Goal: Use online tool/utility: Utilize a website feature to perform a specific function

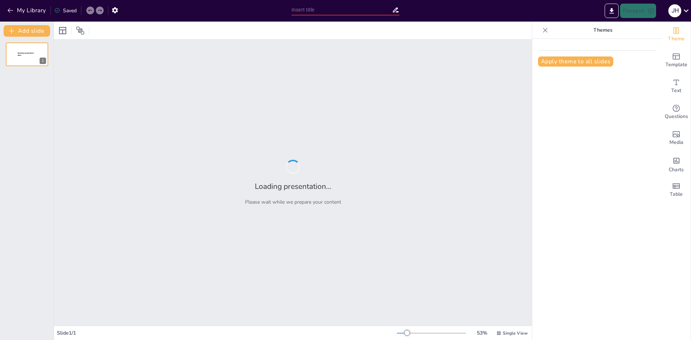
type input "Realizar un resumen especifico, luego de un análisis de la matriz energética del"
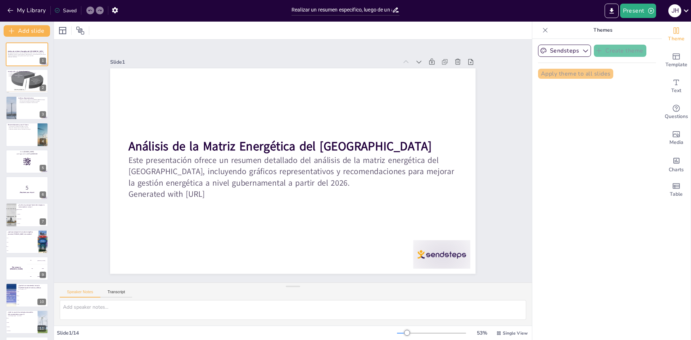
checkbox input "true"
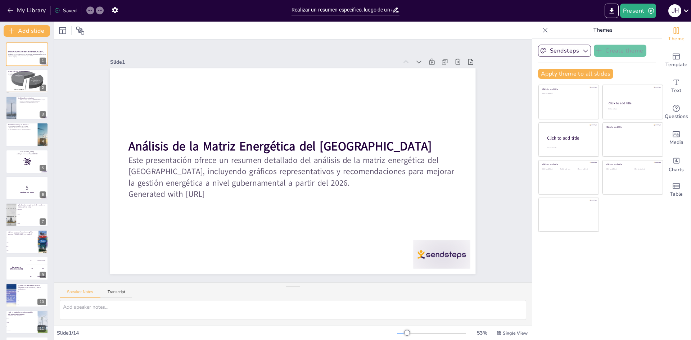
checkbox input "true"
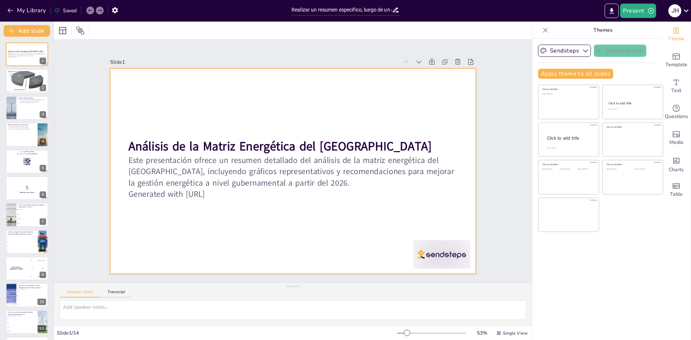
checkbox input "true"
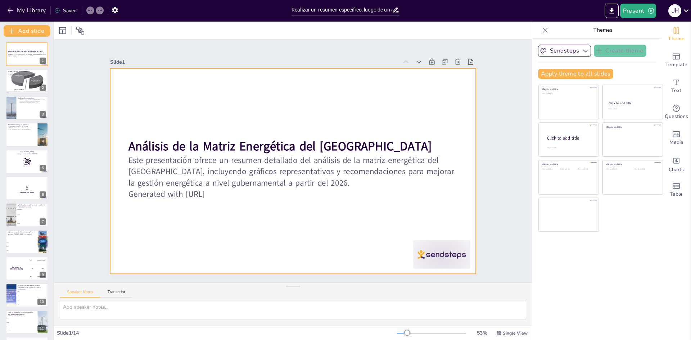
checkbox input "true"
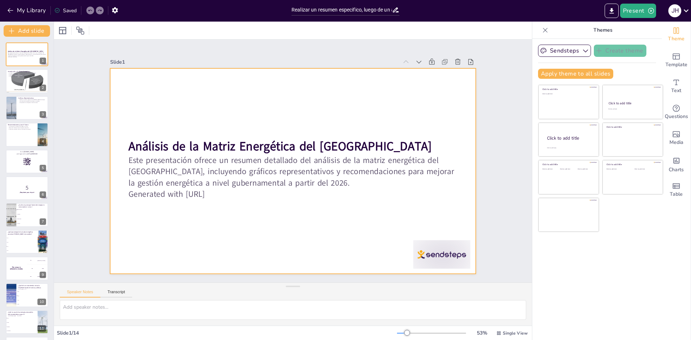
checkbox input "true"
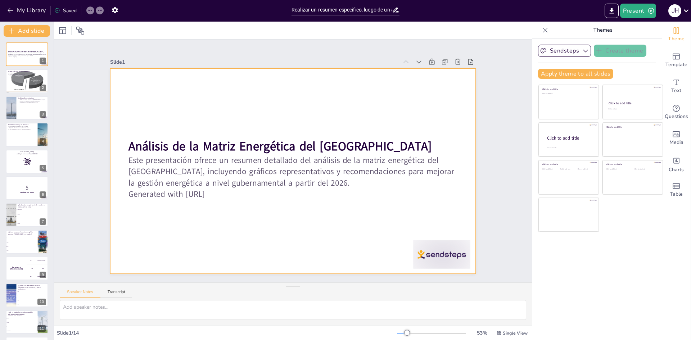
checkbox input "true"
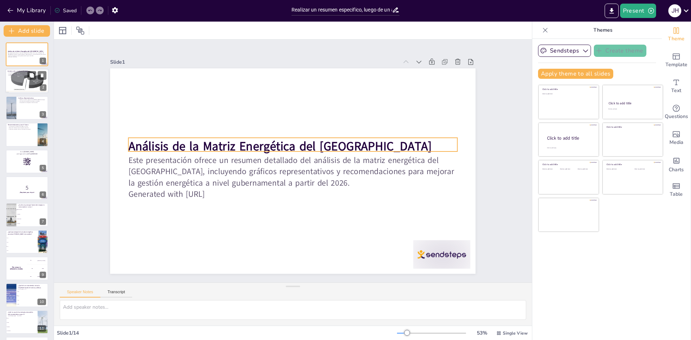
checkbox input "true"
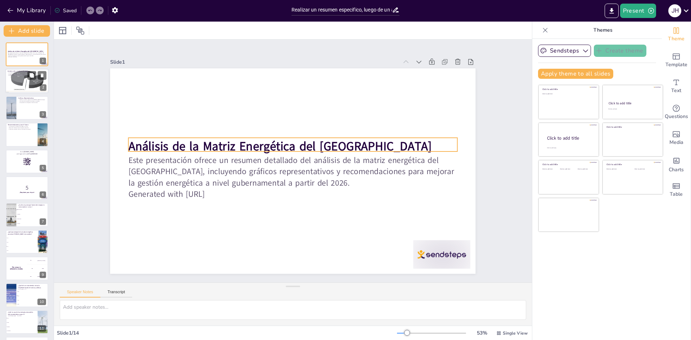
checkbox input "true"
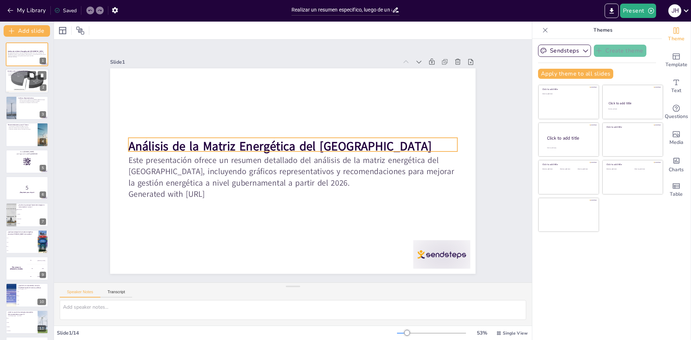
checkbox input "true"
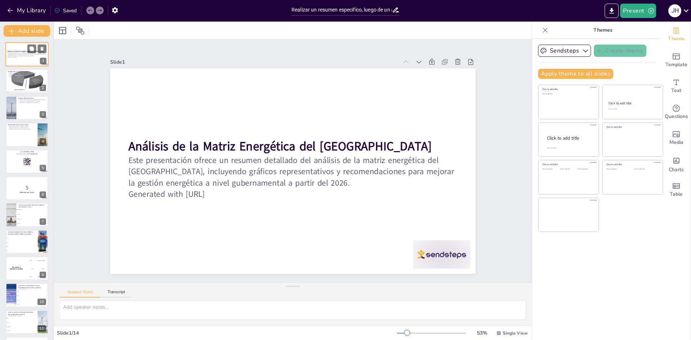
checkbox input "true"
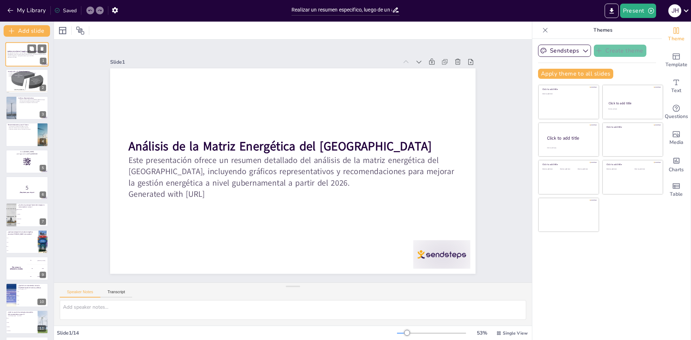
checkbox input "true"
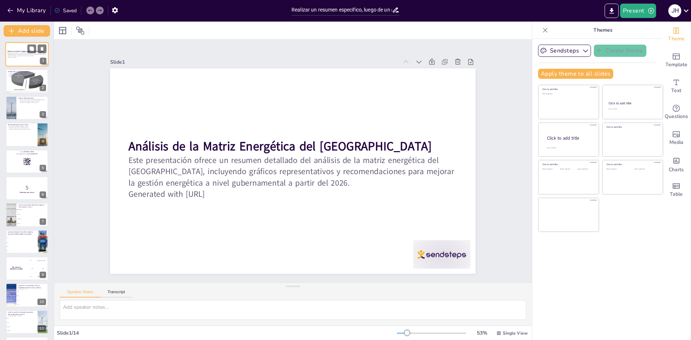
checkbox input "true"
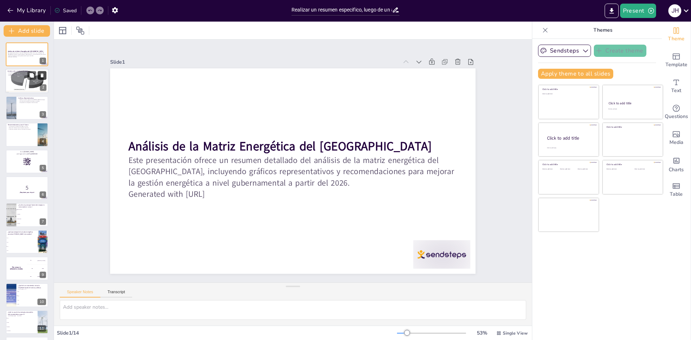
checkbox input "true"
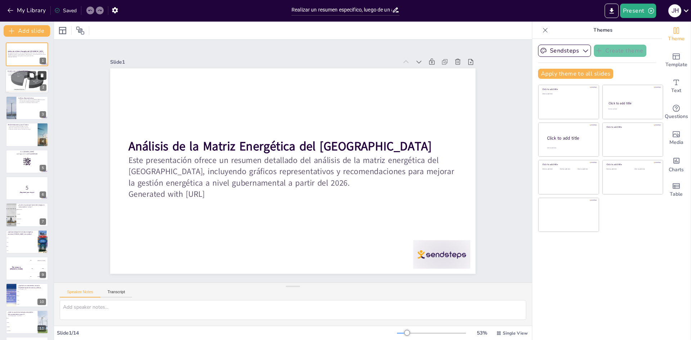
checkbox input "true"
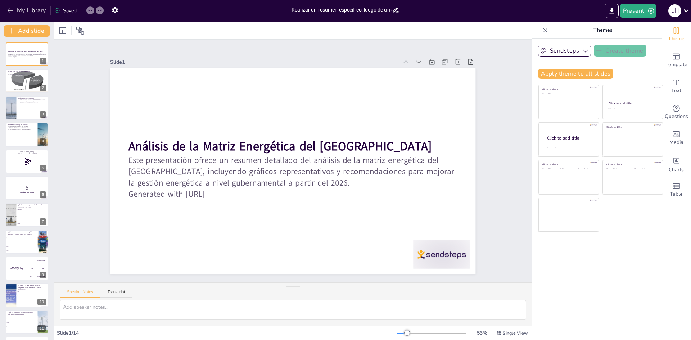
checkbox input "true"
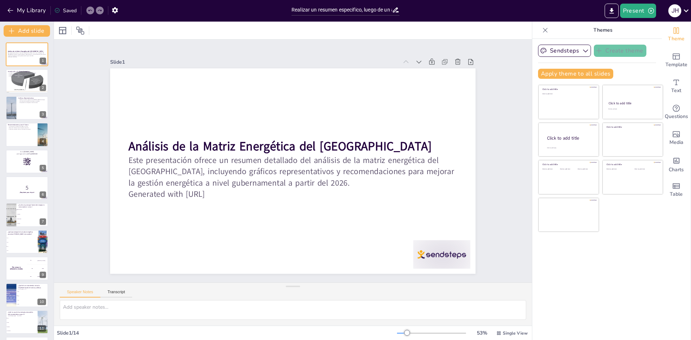
checkbox input "true"
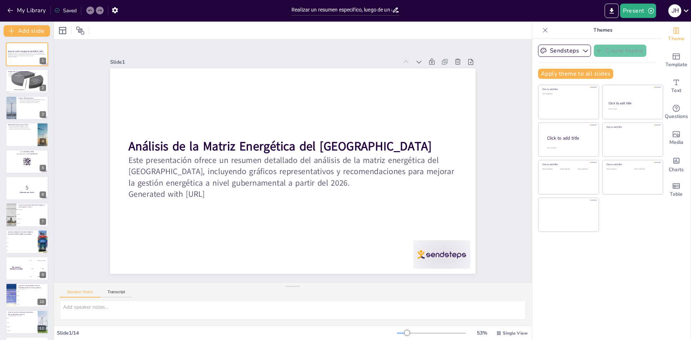
checkbox input "true"
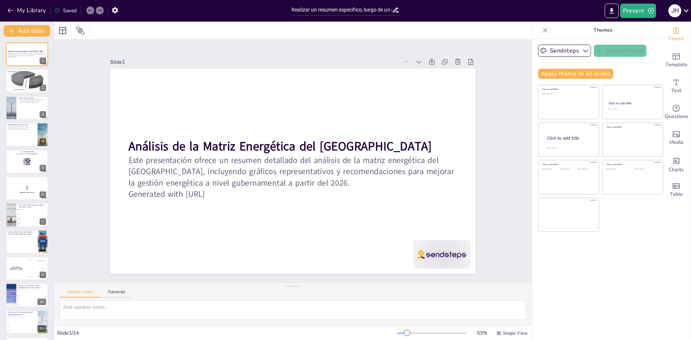
checkbox input "true"
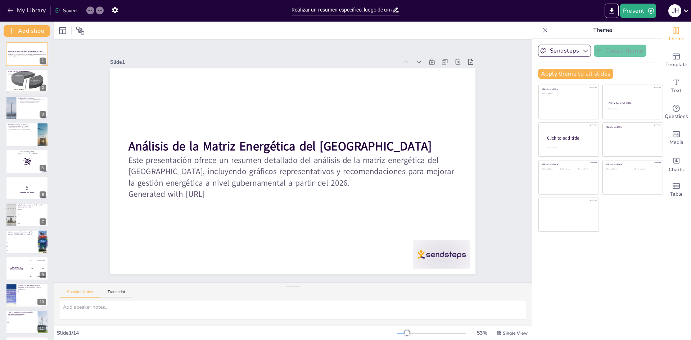
checkbox input "true"
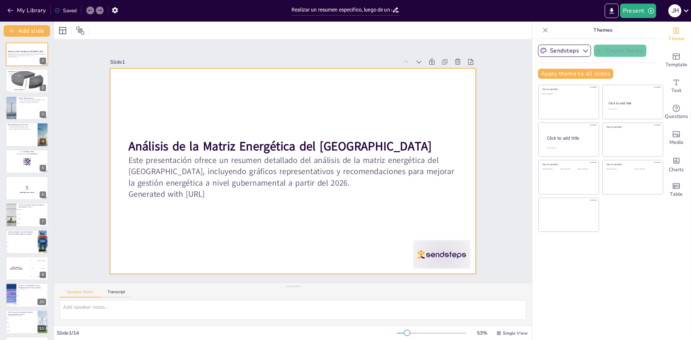
checkbox input "true"
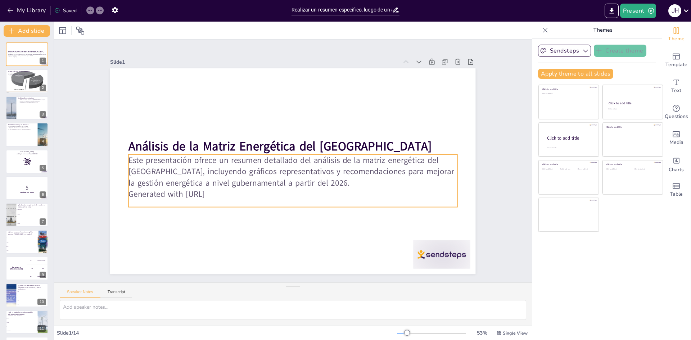
checkbox input "true"
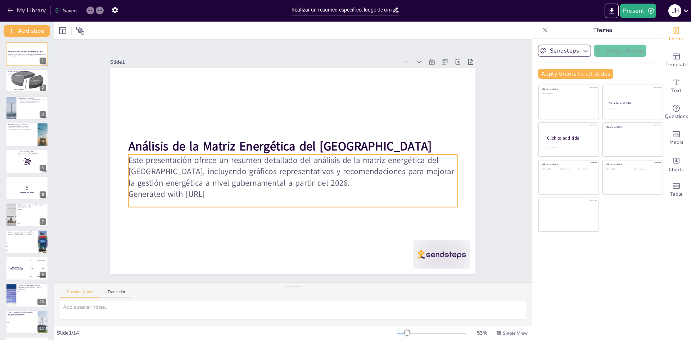
checkbox input "true"
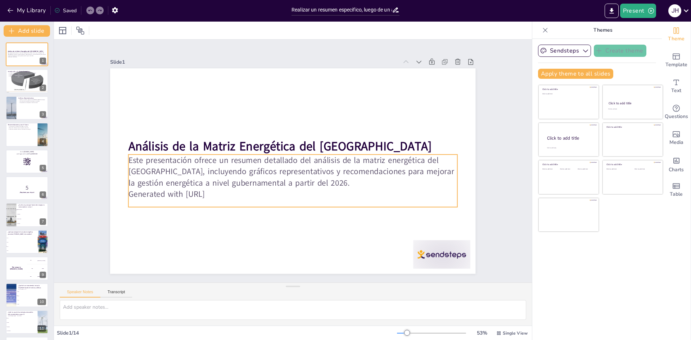
checkbox input "true"
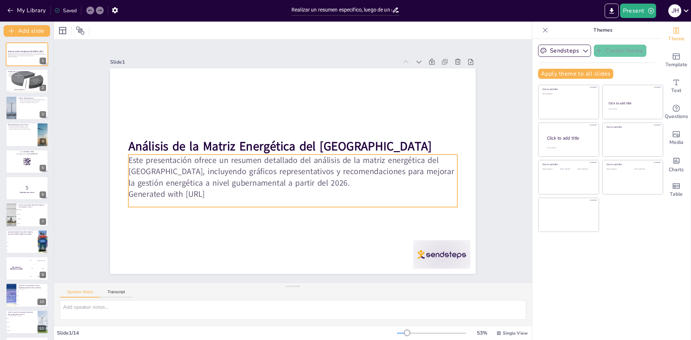
checkbox input "true"
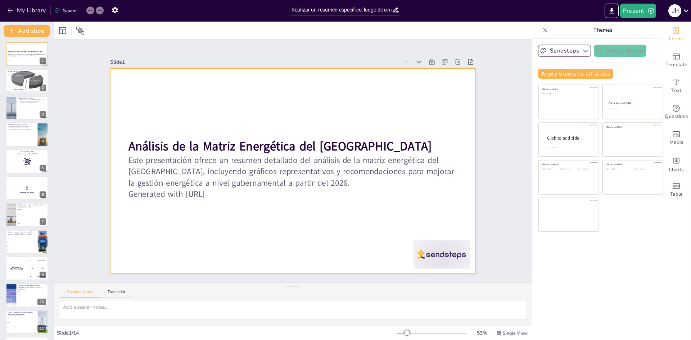
checkbox input "true"
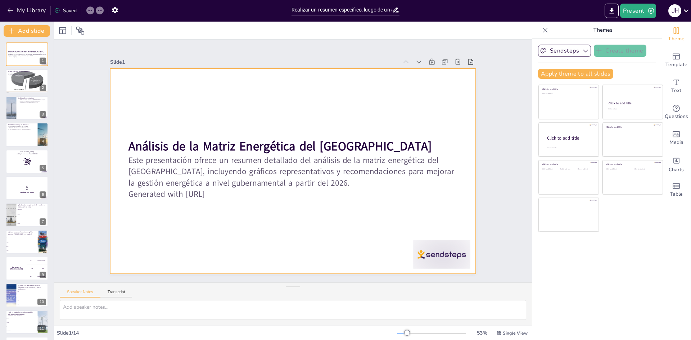
checkbox input "true"
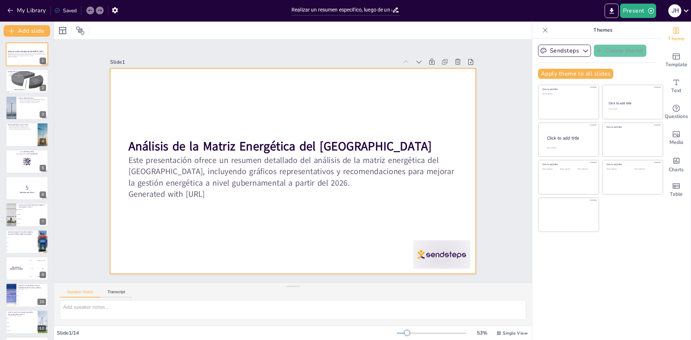
checkbox input "true"
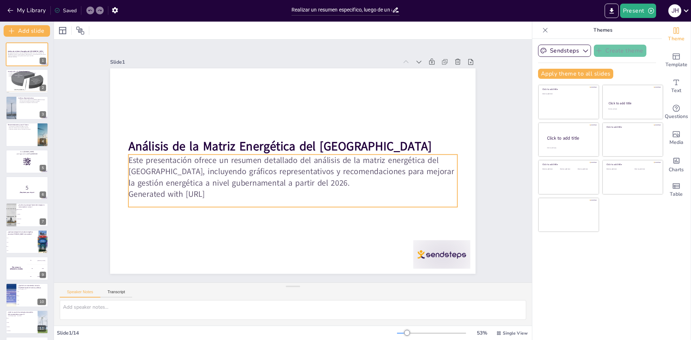
checkbox input "true"
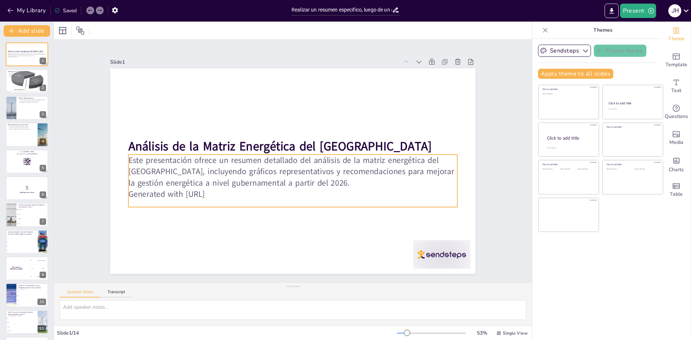
checkbox input "true"
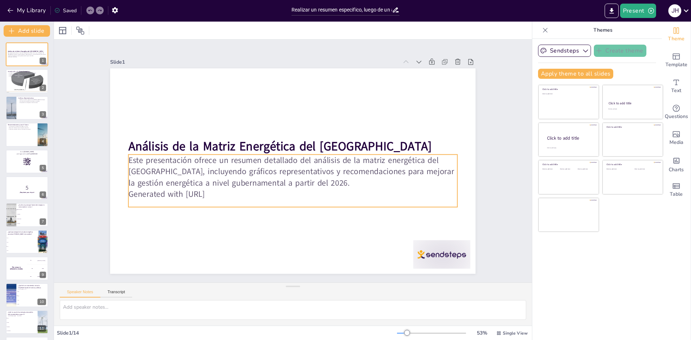
checkbox input "true"
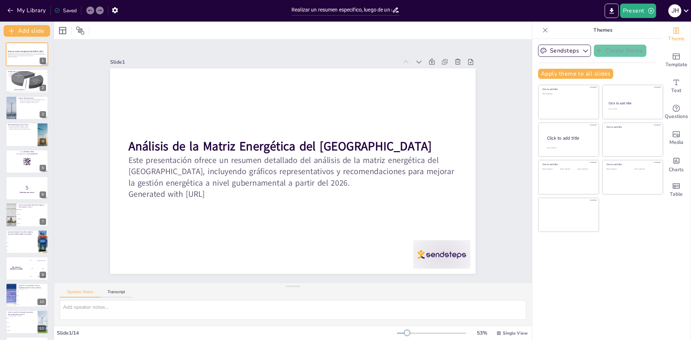
checkbox input "true"
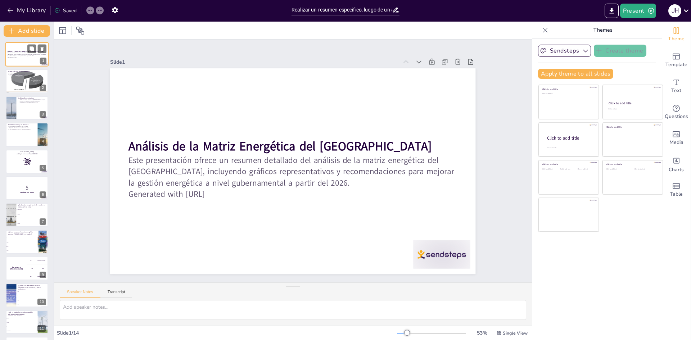
checkbox input "true"
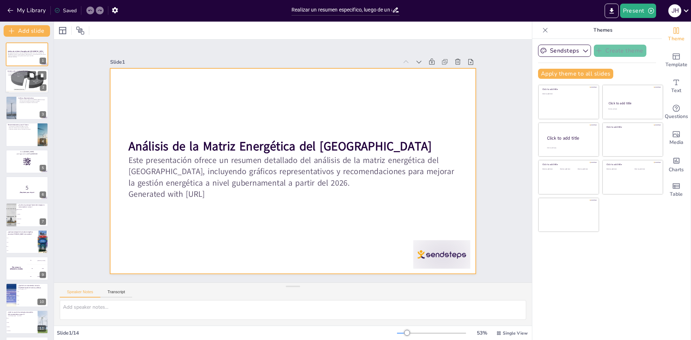
checkbox input "true"
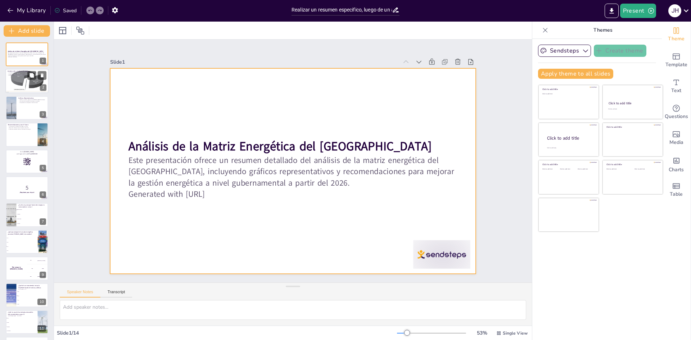
checkbox input "true"
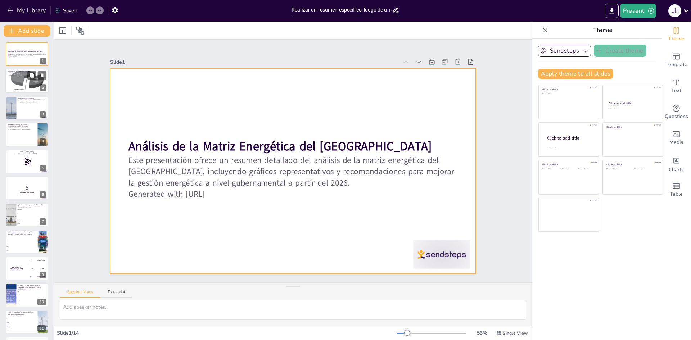
checkbox input "true"
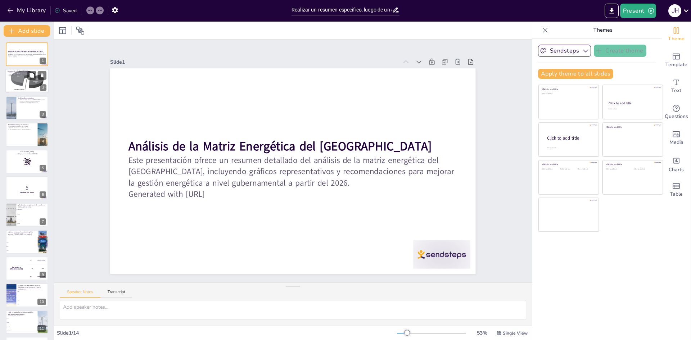
click at [23, 86] on div at bounding box center [27, 81] width 64 height 24
type textarea "Las fuentes de energía en la matriz son fundamentales para entender cómo se gen…"
checkbox input "true"
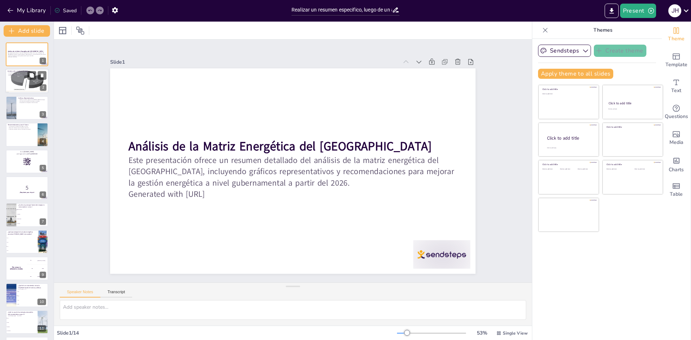
checkbox input "true"
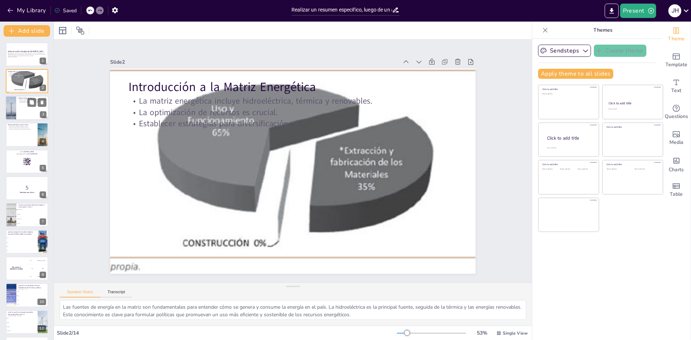
checkbox input "true"
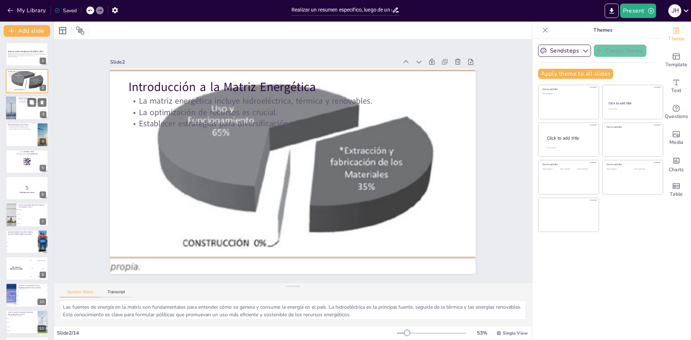
checkbox input "true"
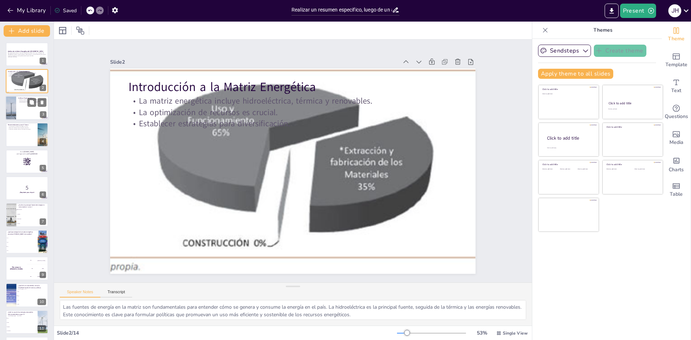
checkbox input "true"
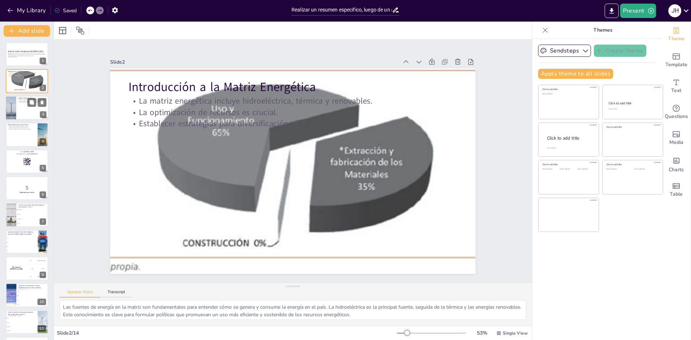
checkbox input "true"
click at [19, 108] on div at bounding box center [26, 108] width 43 height 24
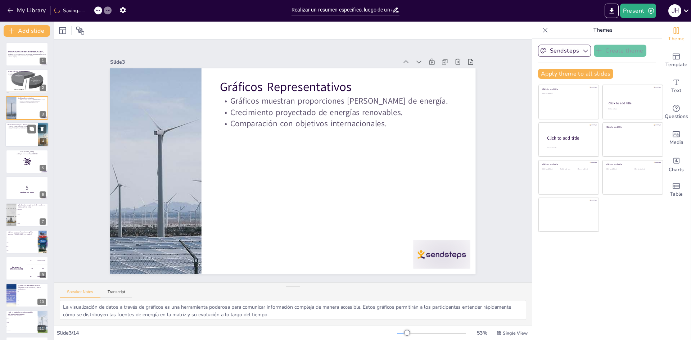
click at [19, 129] on p "Fomentar educación sobre uso eficiente de energía." at bounding box center [22, 128] width 28 height 1
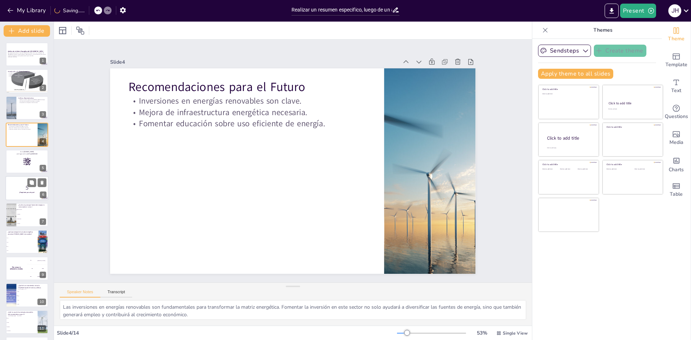
click at [27, 158] on rect at bounding box center [27, 162] width 8 height 8
click at [24, 135] on div at bounding box center [27, 135] width 42 height 24
click at [27, 177] on div at bounding box center [26, 188] width 43 height 24
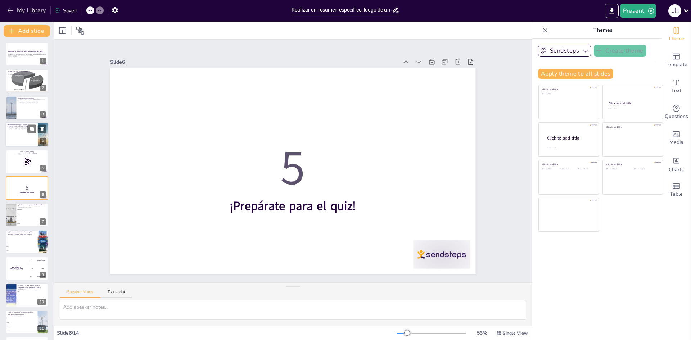
click at [19, 131] on div at bounding box center [26, 134] width 43 height 24
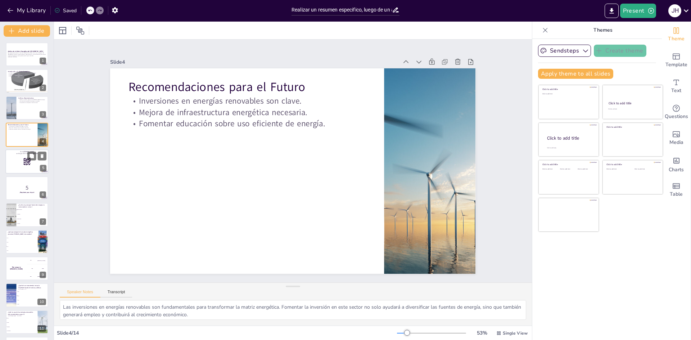
click at [24, 164] on rect at bounding box center [24, 164] width 1 height 1
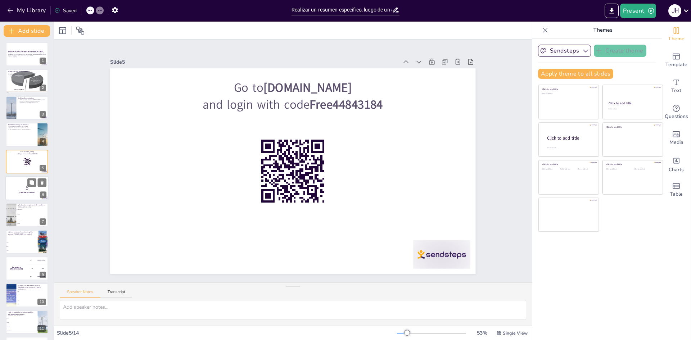
click at [26, 194] on div at bounding box center [26, 188] width 43 height 24
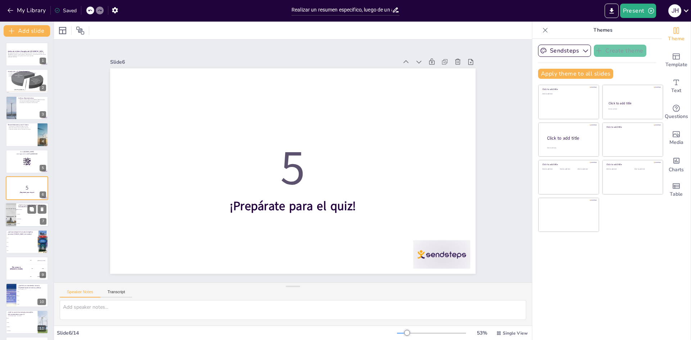
click at [24, 217] on li "Renovables" at bounding box center [32, 219] width 32 height 5
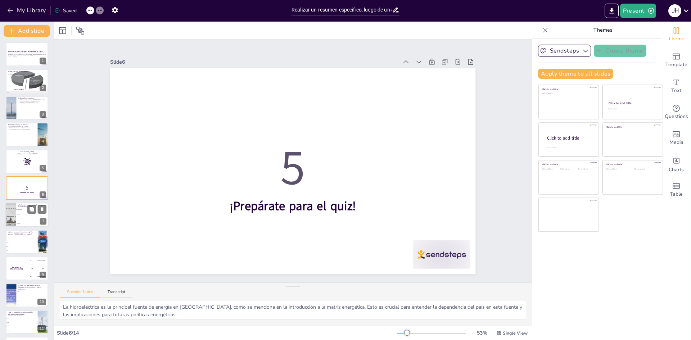
scroll to position [27, 0]
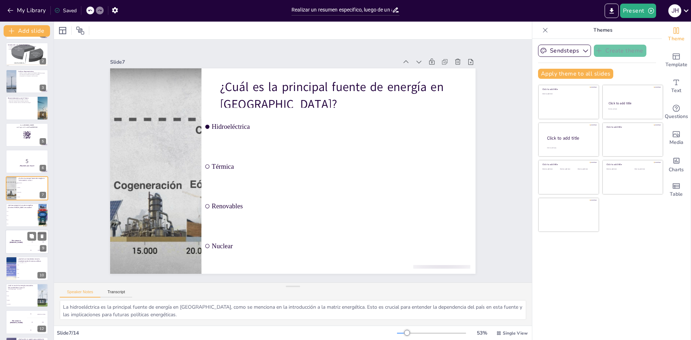
click at [27, 241] on h4 "The winner is [PERSON_NAME]" at bounding box center [16, 242] width 22 height 4
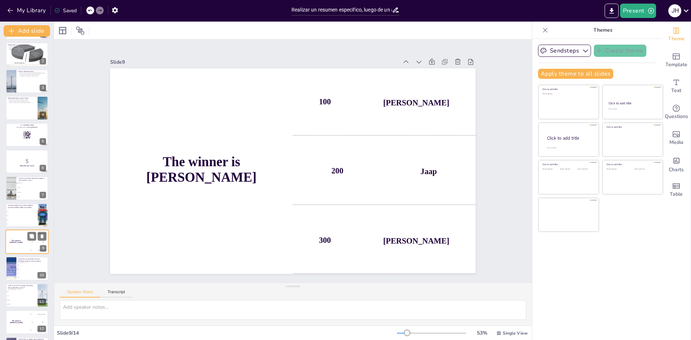
scroll to position [80, 0]
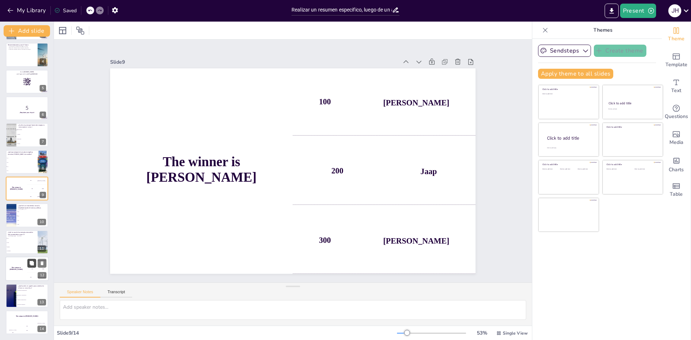
click at [32, 265] on icon at bounding box center [31, 263] width 4 height 4
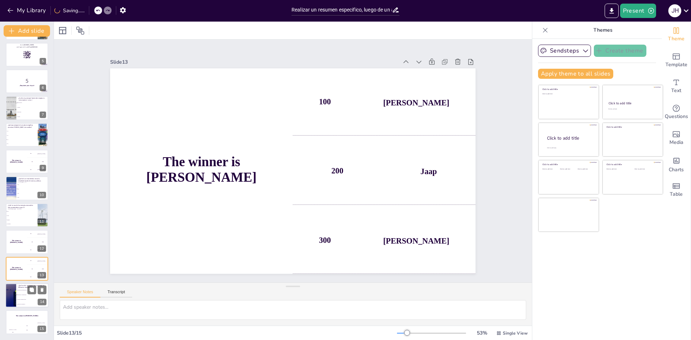
click at [36, 291] on div at bounding box center [36, 289] width 19 height 9
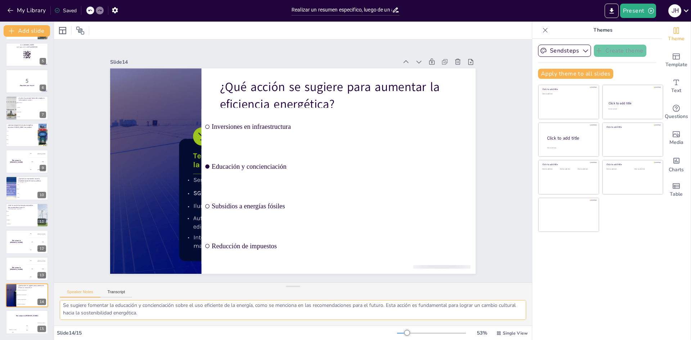
scroll to position [0, 0]
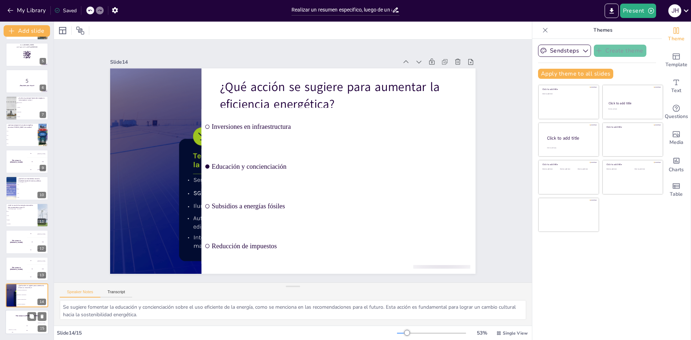
click at [33, 325] on div "Jaap" at bounding box center [27, 325] width 14 height 1
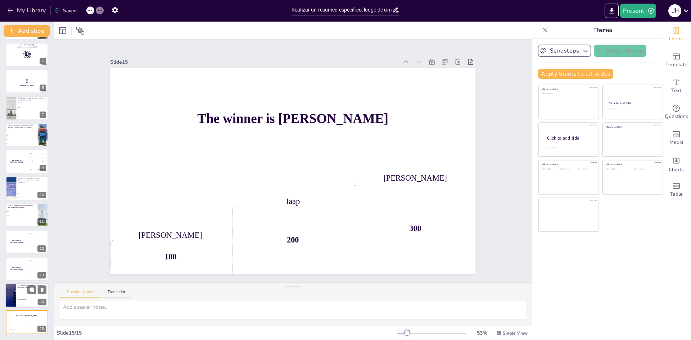
click at [29, 299] on li "Subsidios a energías fósiles" at bounding box center [32, 299] width 32 height 5
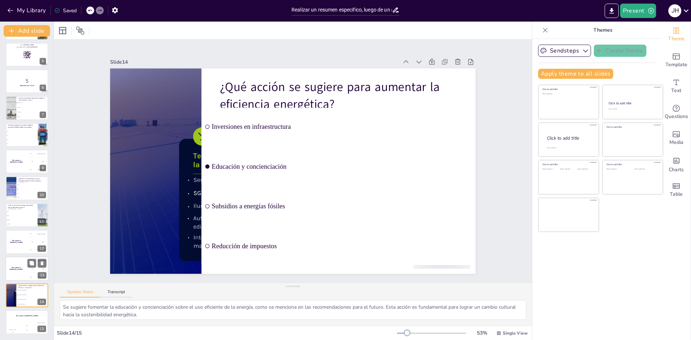
click at [14, 272] on div "The winner is [PERSON_NAME]" at bounding box center [16, 269] width 22 height 24
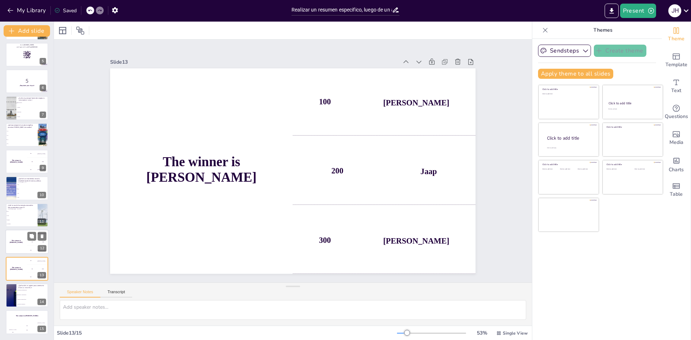
click at [17, 249] on div "The winner is [PERSON_NAME]" at bounding box center [16, 242] width 22 height 24
drag, startPoint x: 19, startPoint y: 220, endPoint x: 24, endPoint y: 198, distance: 23.4
click at [19, 220] on span "Biomasa" at bounding box center [21, 219] width 31 height 1
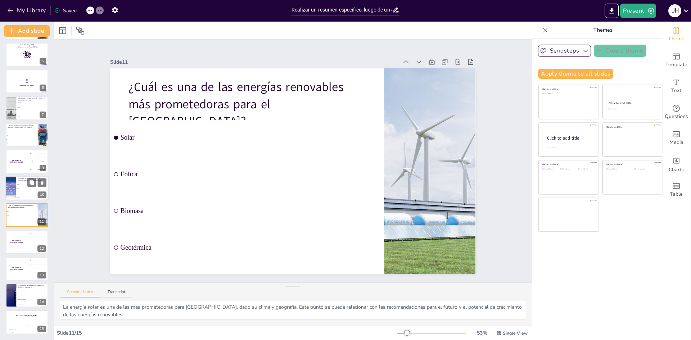
drag, startPoint x: 25, startPoint y: 196, endPoint x: 25, endPoint y: 180, distance: 15.8
click at [25, 193] on ul "2025 2026 2027 2028" at bounding box center [32, 190] width 32 height 17
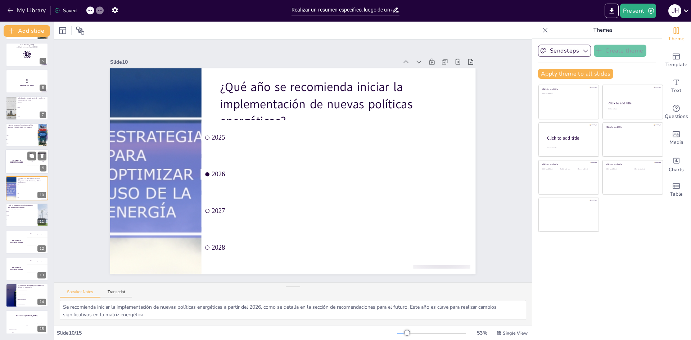
click at [18, 154] on div "The winner is [PERSON_NAME]" at bounding box center [16, 161] width 22 height 24
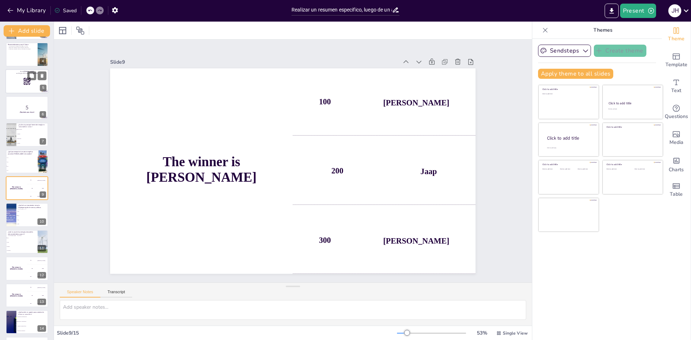
drag, startPoint x: 20, startPoint y: 141, endPoint x: 20, endPoint y: 136, distance: 4.7
click at [20, 141] on ul "Hidroeléctrica Térmica Renovables Nuclear" at bounding box center [33, 136] width 32 height 18
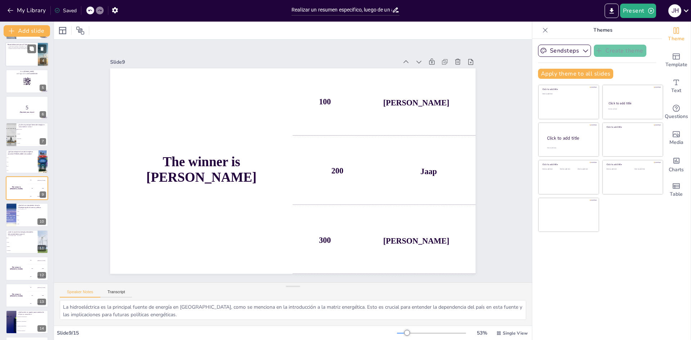
scroll to position [27, 0]
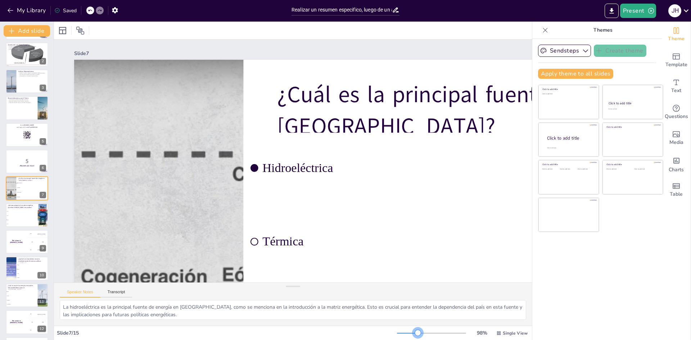
click at [413, 334] on div at bounding box center [431, 333] width 69 height 6
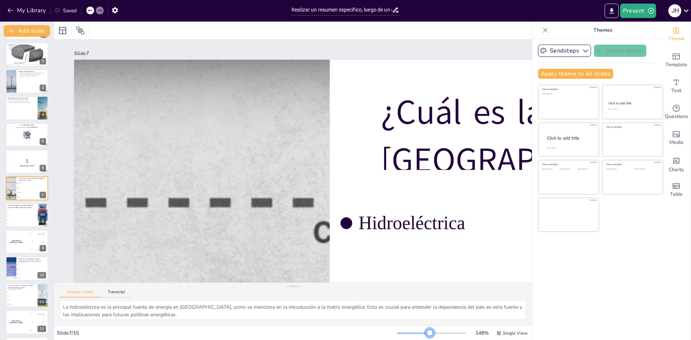
click at [425, 335] on div at bounding box center [431, 333] width 69 height 6
click at [440, 335] on div at bounding box center [431, 333] width 69 height 6
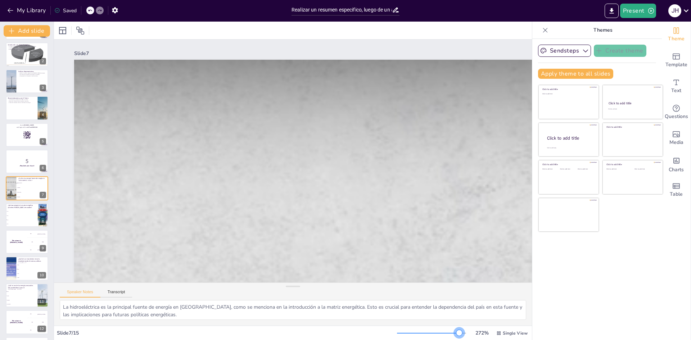
click at [454, 334] on div at bounding box center [431, 333] width 69 height 6
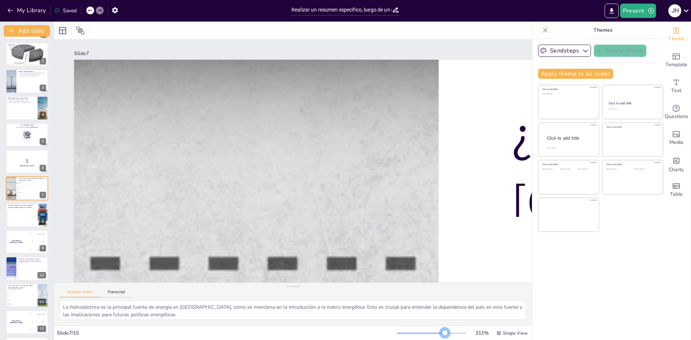
click at [440, 332] on div at bounding box center [431, 333] width 69 height 6
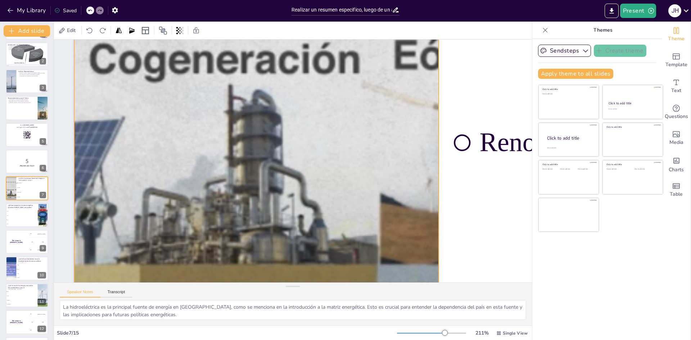
scroll to position [404, 0]
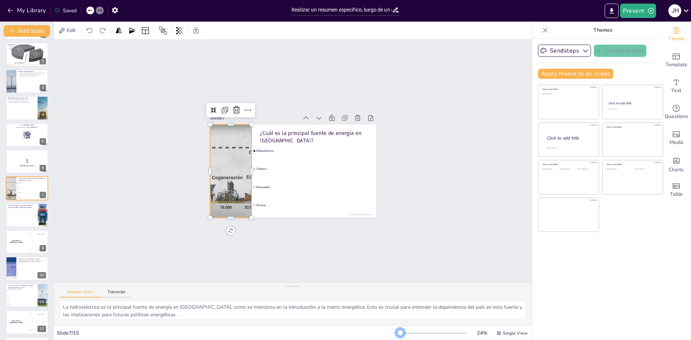
click at [397, 331] on div at bounding box center [431, 333] width 69 height 6
click at [31, 163] on p "5" at bounding box center [27, 161] width 39 height 8
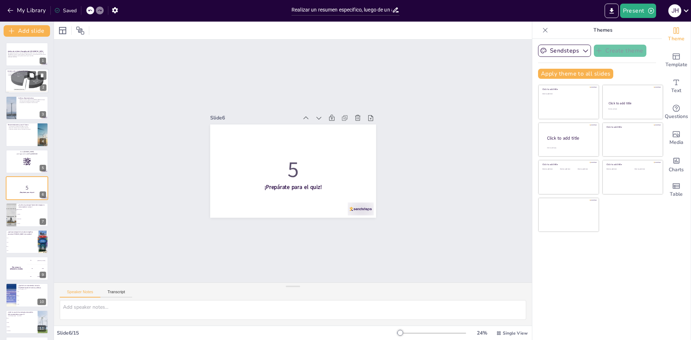
click at [17, 81] on div at bounding box center [27, 81] width 64 height 24
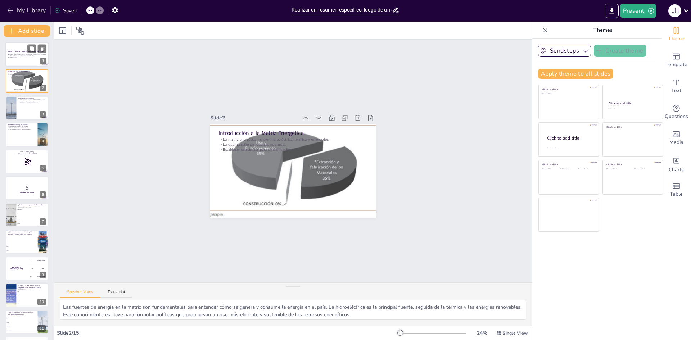
click at [23, 54] on p "Este presentación ofrece un resumen detallado del análisis de la matriz energét…" at bounding box center [27, 55] width 39 height 4
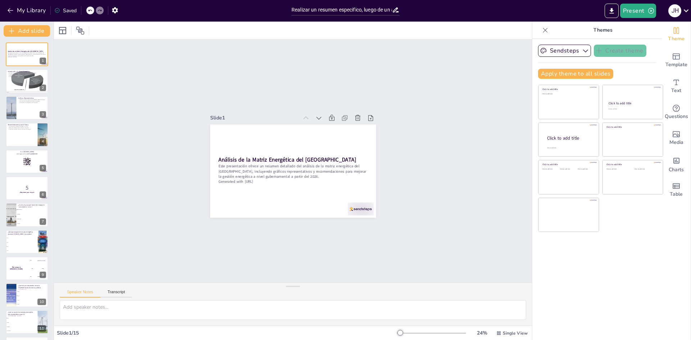
click at [401, 335] on div at bounding box center [431, 333] width 69 height 6
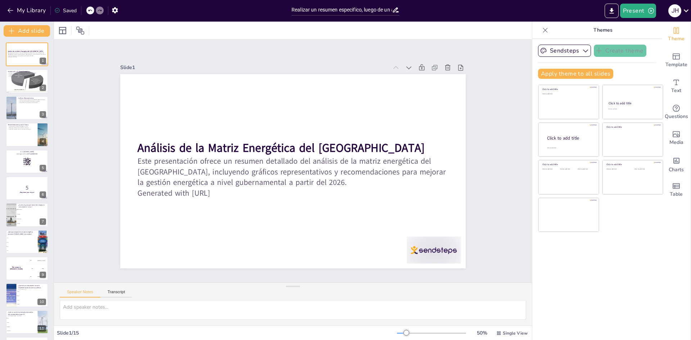
click at [410, 336] on div "50 % Single View" at bounding box center [463, 333] width 132 height 12
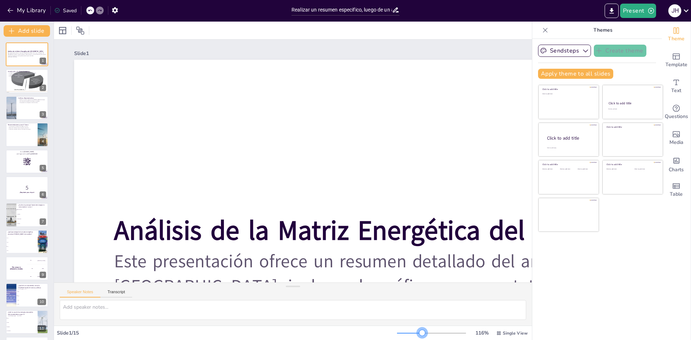
click at [417, 335] on div at bounding box center [431, 333] width 69 height 6
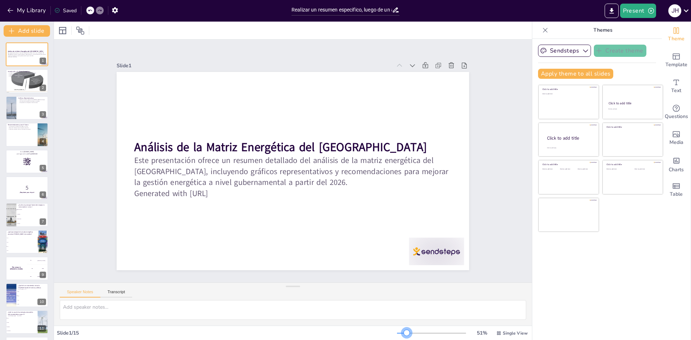
click at [402, 332] on div at bounding box center [431, 333] width 69 height 6
click at [408, 332] on div at bounding box center [431, 333] width 69 height 6
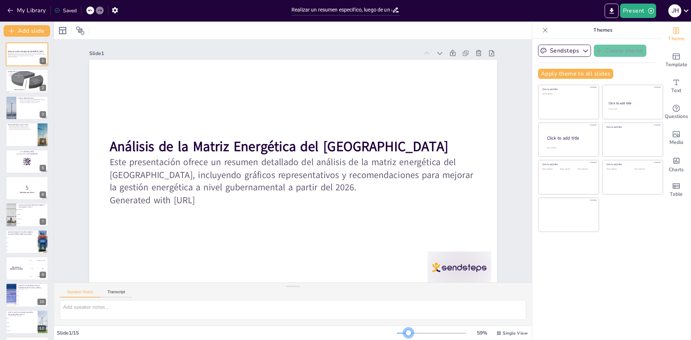
click at [404, 333] on div at bounding box center [403, 333] width 12 height 1
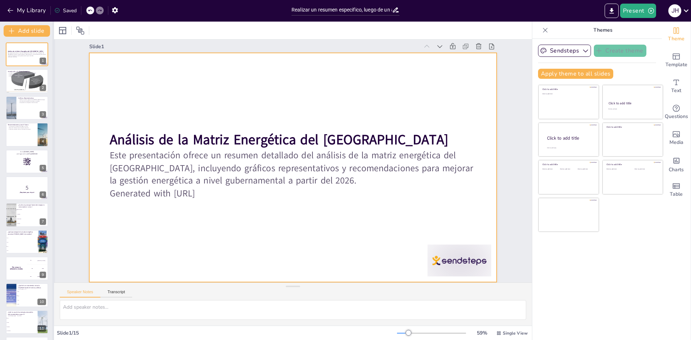
scroll to position [12, 0]
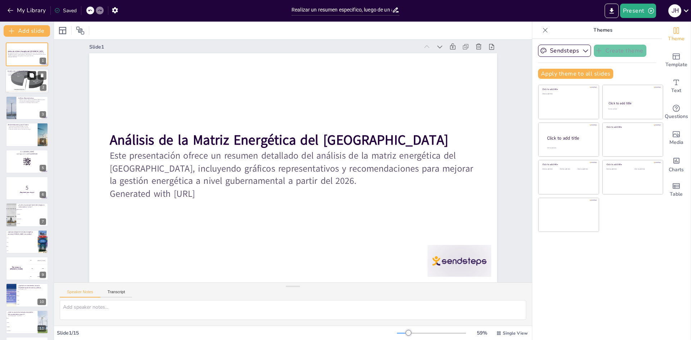
click at [29, 76] on icon at bounding box center [31, 75] width 5 height 5
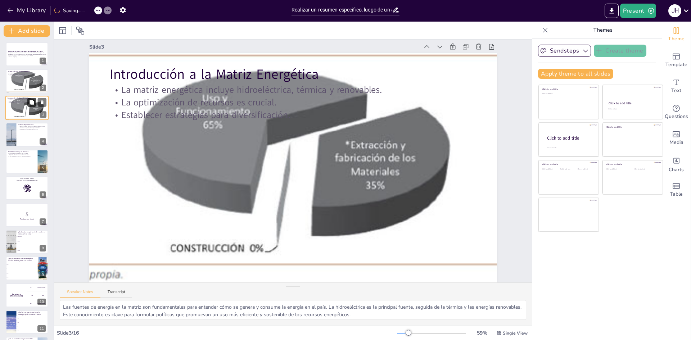
click at [34, 105] on button at bounding box center [31, 102] width 9 height 9
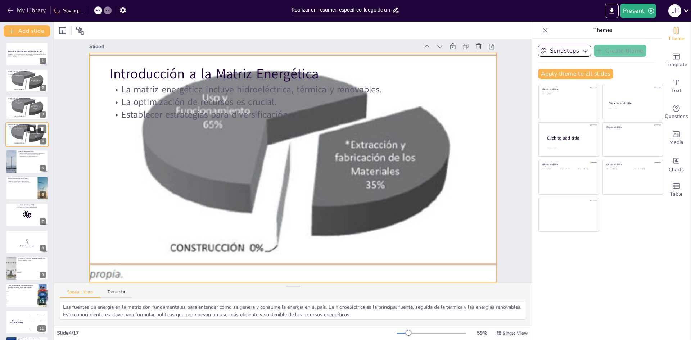
click at [32, 136] on div at bounding box center [27, 134] width 64 height 24
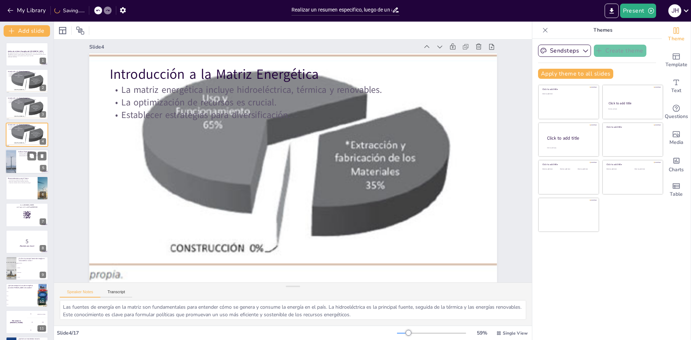
click at [28, 162] on div at bounding box center [26, 161] width 43 height 24
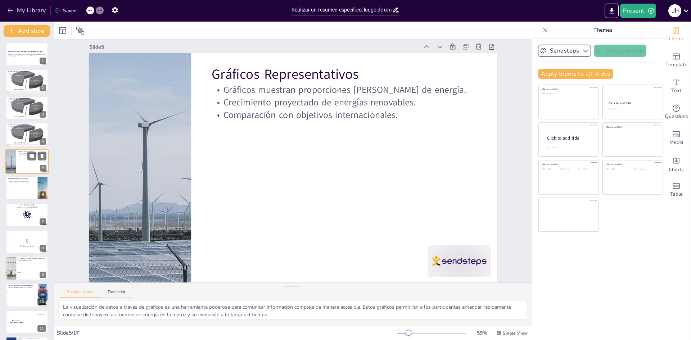
scroll to position [0, 0]
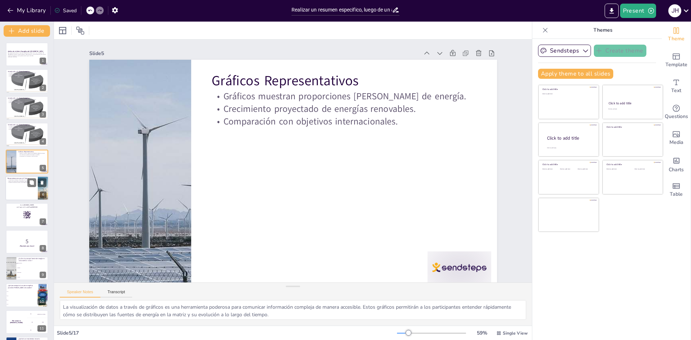
click at [24, 191] on div at bounding box center [26, 188] width 43 height 24
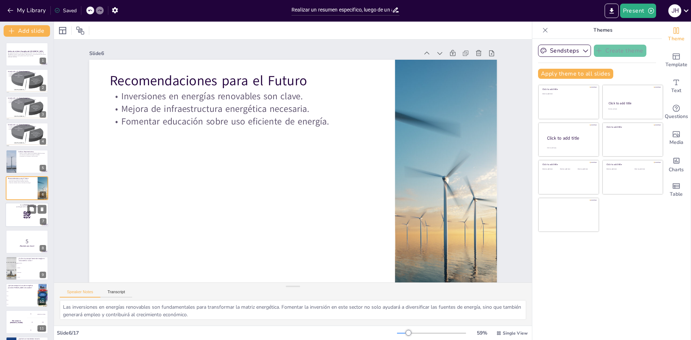
click at [21, 219] on div at bounding box center [26, 215] width 43 height 24
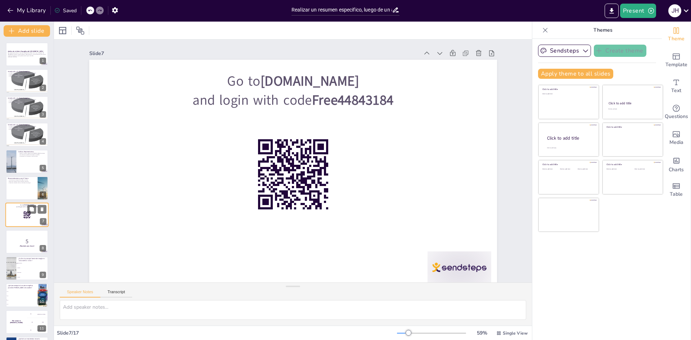
scroll to position [27, 0]
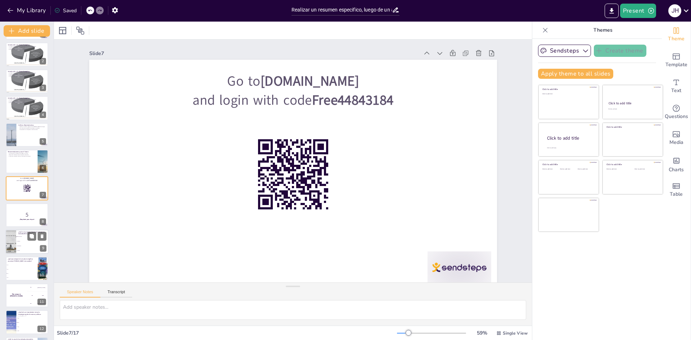
click at [25, 247] on li "Renovables" at bounding box center [32, 246] width 32 height 5
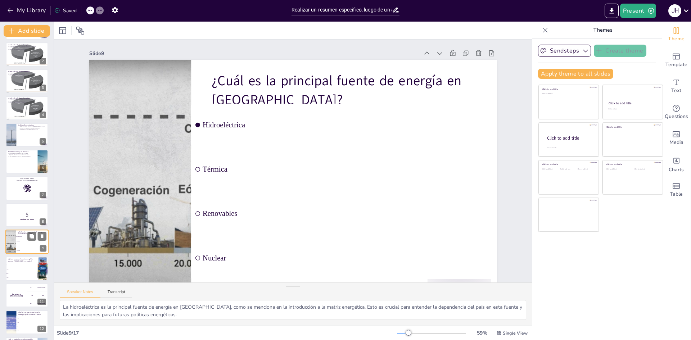
scroll to position [80, 0]
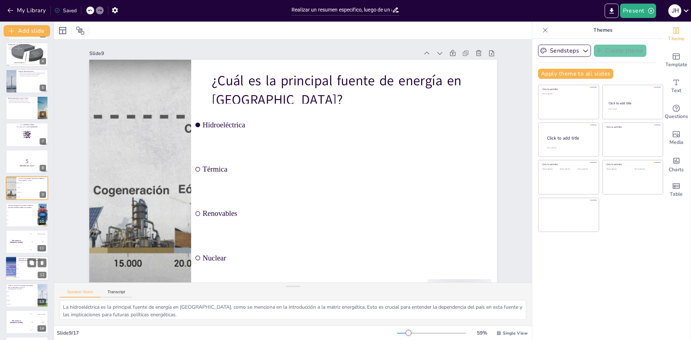
click at [25, 270] on li "2026" at bounding box center [32, 269] width 32 height 4
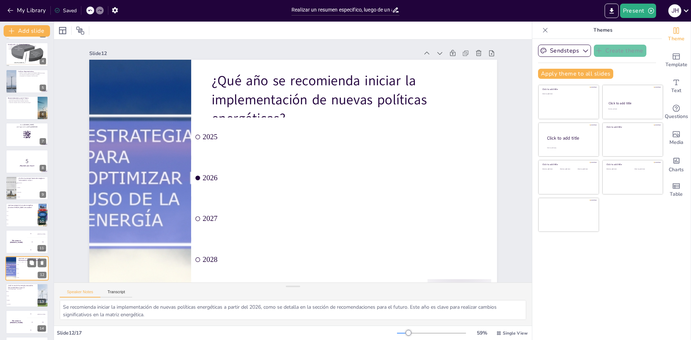
scroll to position [160, 0]
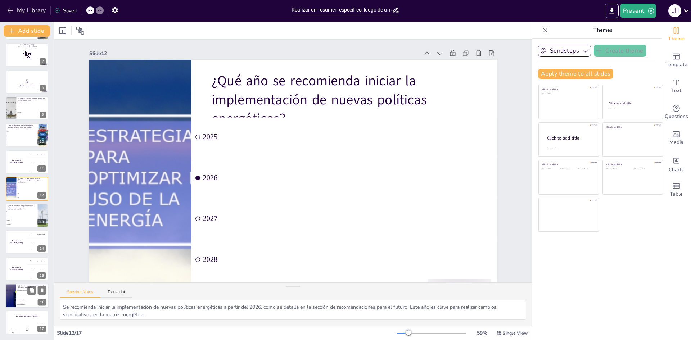
click at [20, 291] on li "Inversiones en infraestructura" at bounding box center [32, 290] width 32 height 5
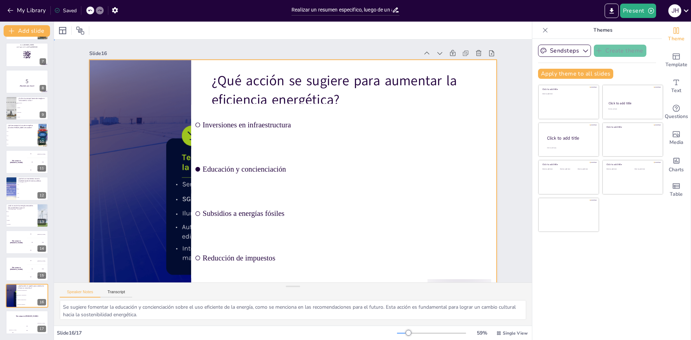
click at [294, 69] on div at bounding box center [306, 162] width 270 height 429
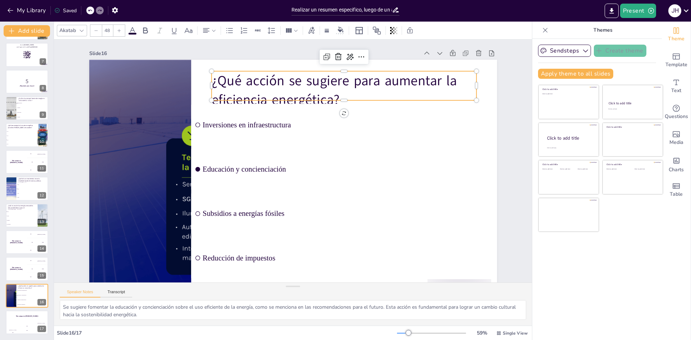
click at [317, 80] on p "¿Qué acción se sugiere para aumentar la eficiencia energética?" at bounding box center [376, 188] width 118 height 264
click at [338, 221] on div at bounding box center [273, 264] width 254 height 87
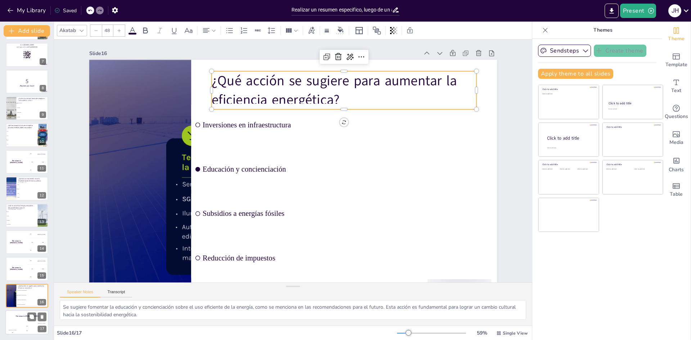
click at [26, 317] on h4 "The winner is [PERSON_NAME]" at bounding box center [26, 316] width 43 height 2
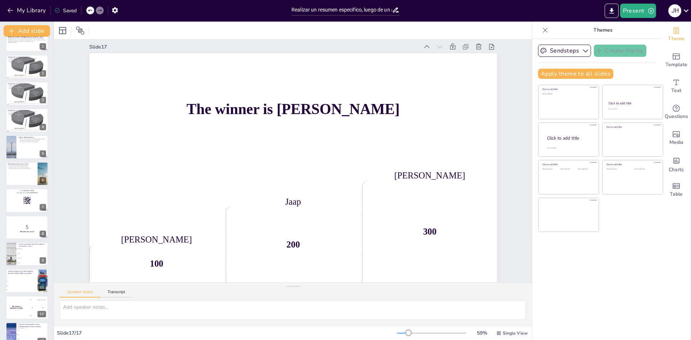
scroll to position [0, 0]
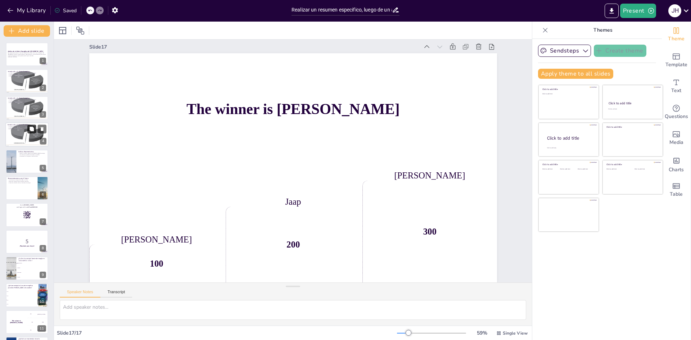
click at [30, 133] on div "Introducción a la Matriz Energética La matriz energética incluye hidroeléctrica…" at bounding box center [26, 134] width 43 height 24
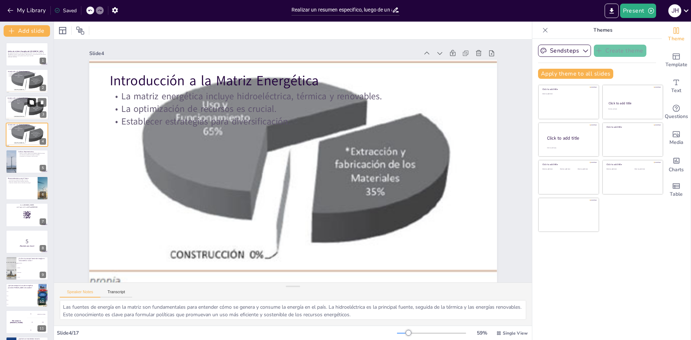
click at [33, 105] on icon at bounding box center [31, 102] width 5 height 5
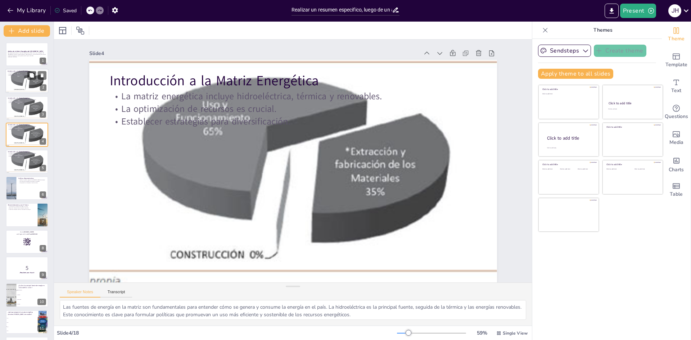
scroll to position [12, 0]
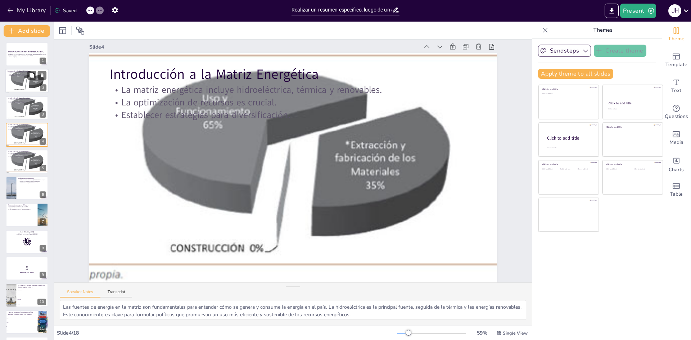
click at [33, 81] on div at bounding box center [27, 81] width 64 height 24
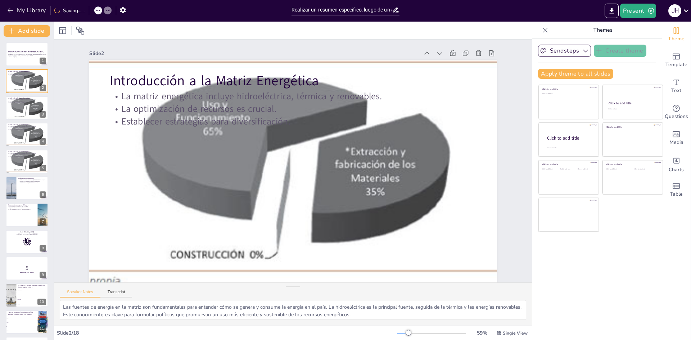
click at [17, 201] on div "Análisis de la Matriz Energética del Perú Este presentación ofrece un resumen d…" at bounding box center [27, 281] width 54 height 479
click at [22, 214] on div at bounding box center [26, 215] width 43 height 24
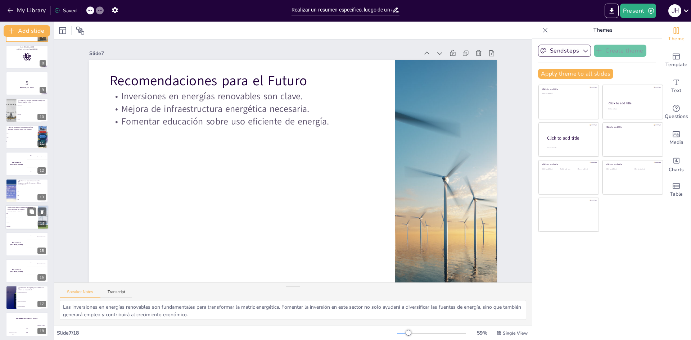
scroll to position [187, 0]
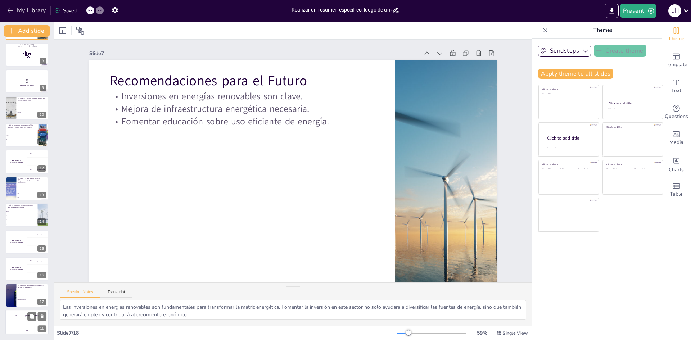
click at [27, 322] on div "Jaap 200" at bounding box center [27, 328] width 14 height 12
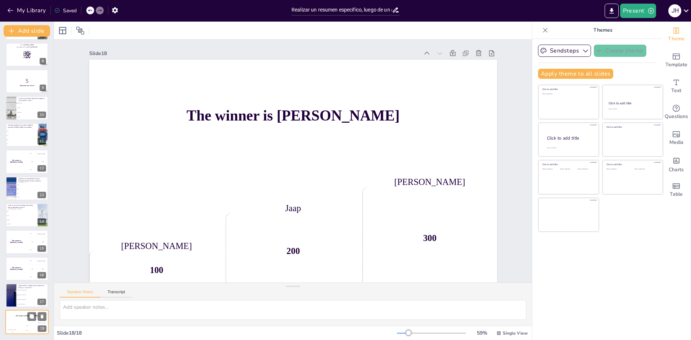
scroll to position [12, 0]
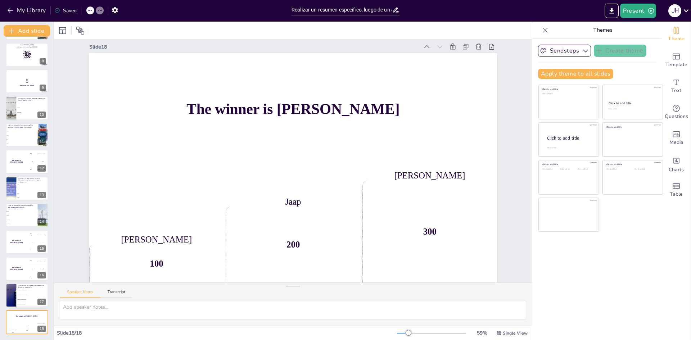
click at [432, 332] on div at bounding box center [431, 333] width 69 height 6
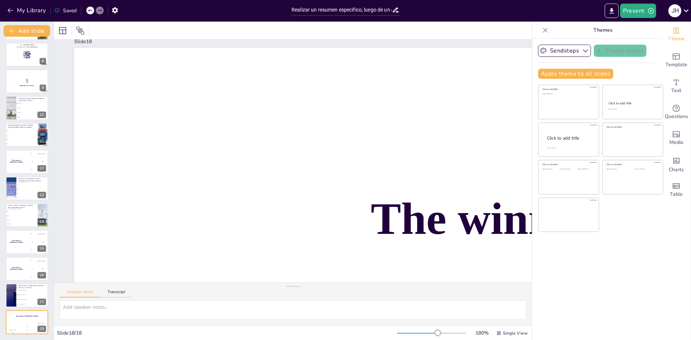
click at [406, 335] on div at bounding box center [431, 333] width 69 height 6
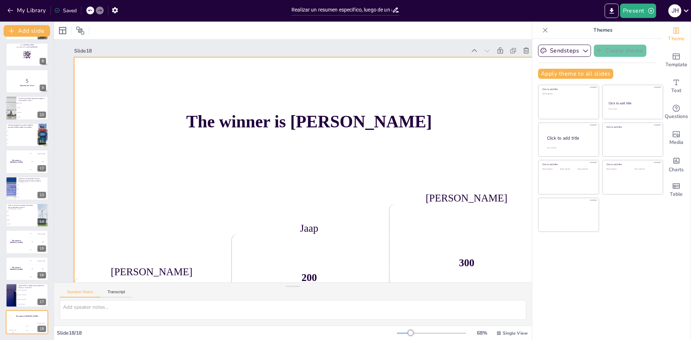
scroll to position [0, 0]
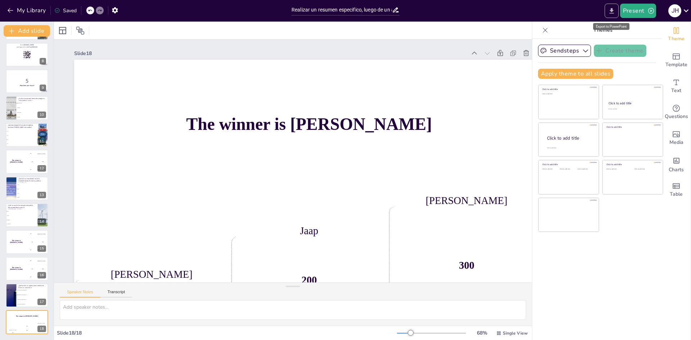
click at [615, 12] on icon "Export to PowerPoint" at bounding box center [612, 11] width 8 height 8
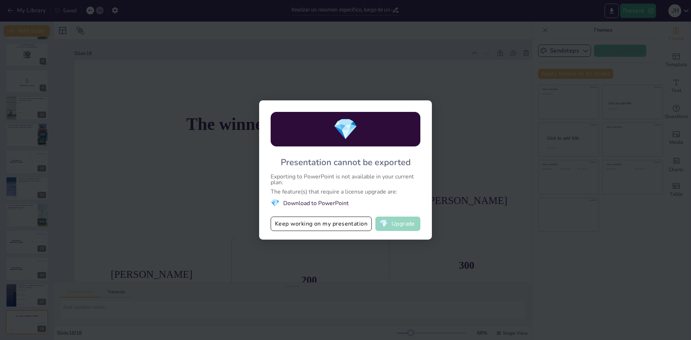
click at [407, 224] on button "💎 Upgrade" at bounding box center [397, 224] width 45 height 14
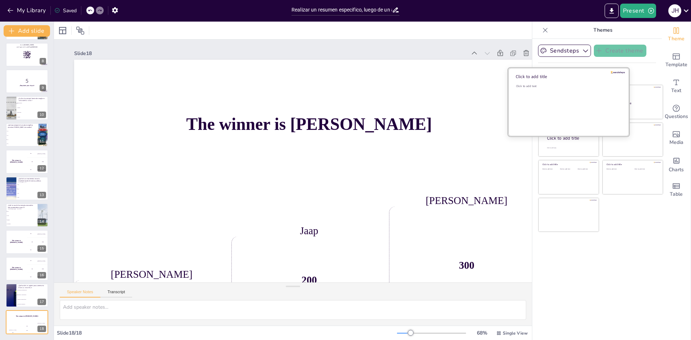
click at [569, 92] on div "Click to add text" at bounding box center [567, 106] width 103 height 45
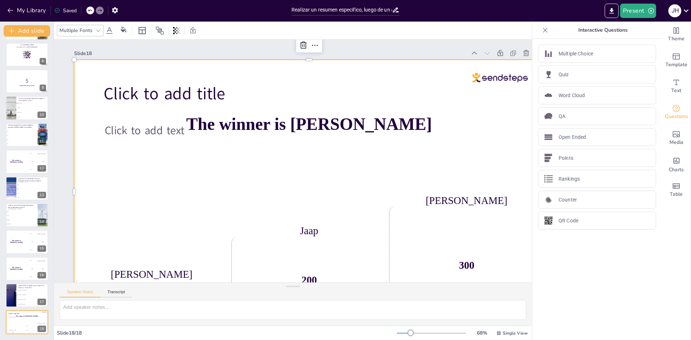
click at [442, 147] on div "The winner is [PERSON_NAME]" at bounding box center [311, 194] width 384 height 458
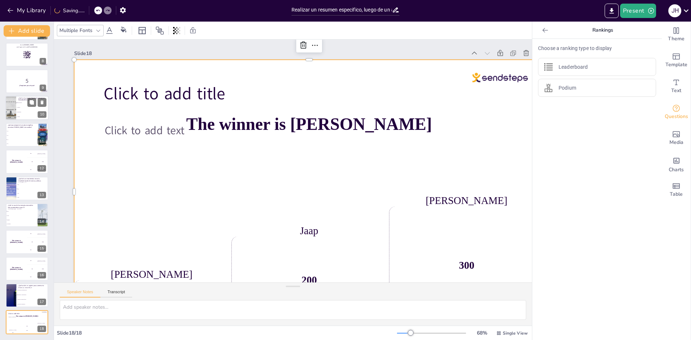
click at [19, 102] on li "Hidroeléctrica" at bounding box center [32, 103] width 32 height 5
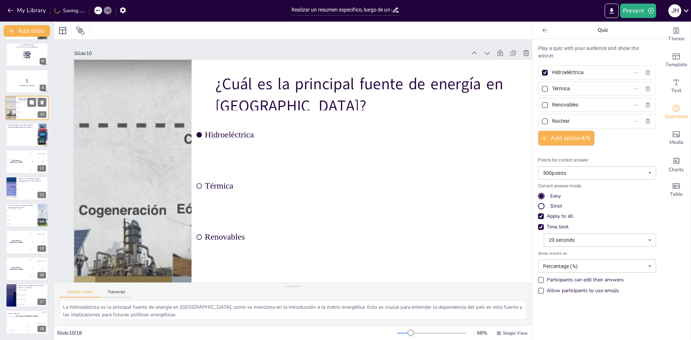
scroll to position [107, 0]
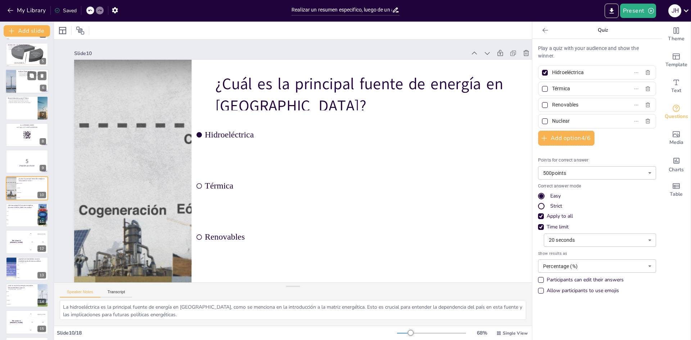
click at [23, 80] on div at bounding box center [26, 81] width 43 height 24
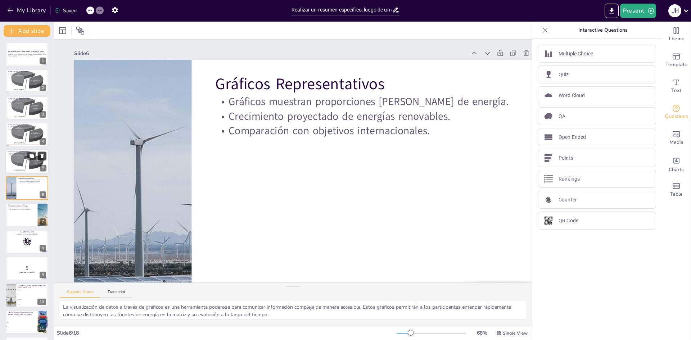
click at [41, 160] on button at bounding box center [42, 155] width 9 height 9
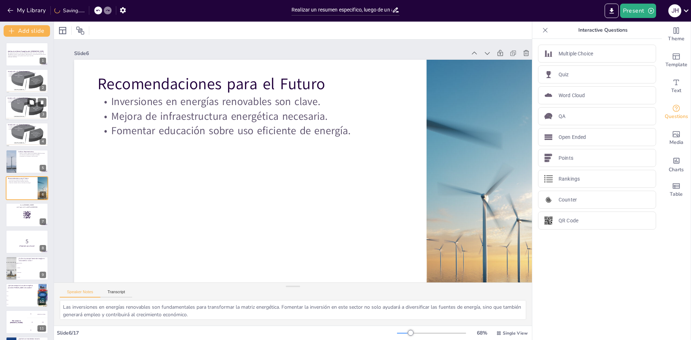
click at [27, 114] on div at bounding box center [27, 108] width 64 height 24
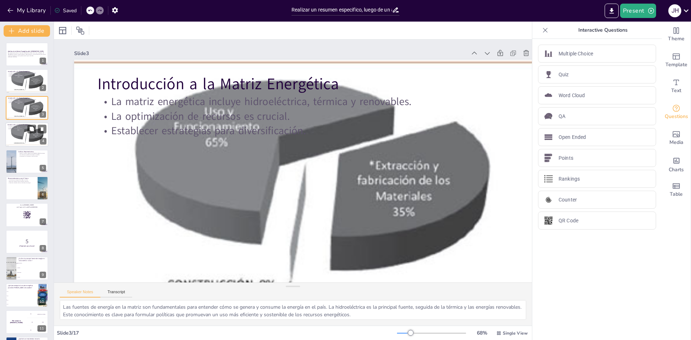
click at [22, 129] on p "Establecer estrategias para diversificación." at bounding box center [27, 128] width 39 height 1
click at [21, 158] on div at bounding box center [26, 161] width 43 height 24
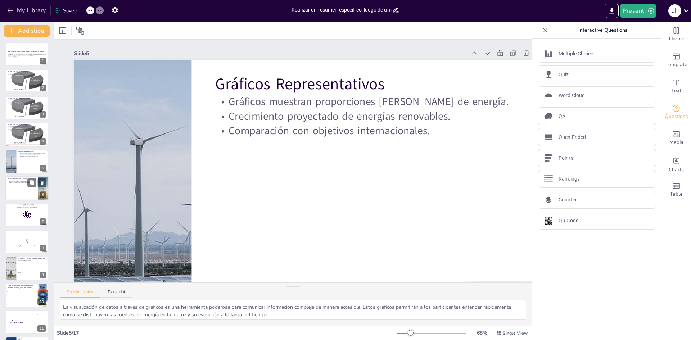
click at [33, 187] on div at bounding box center [26, 188] width 43 height 24
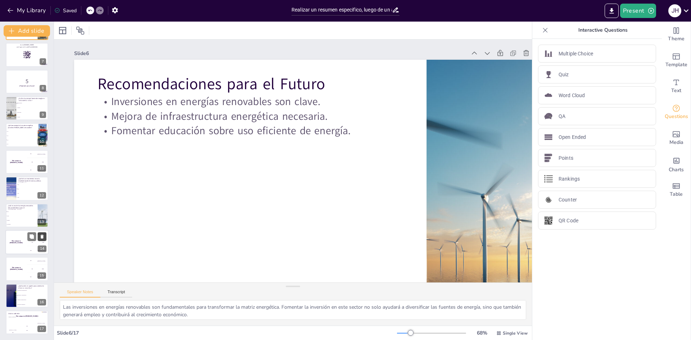
scroll to position [124, 0]
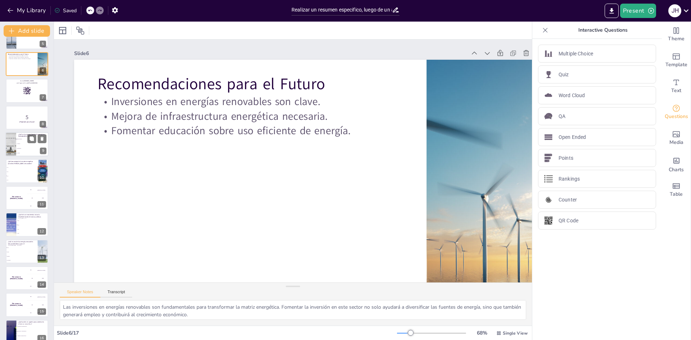
click at [12, 149] on div at bounding box center [11, 144] width 51 height 24
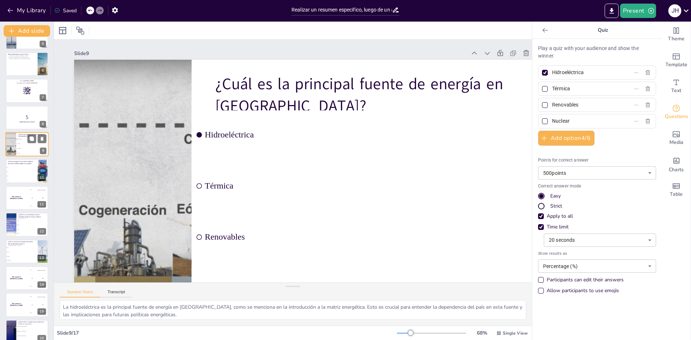
scroll to position [80, 0]
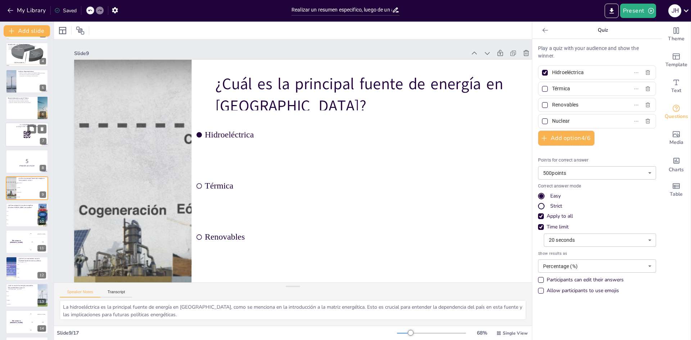
click at [23, 130] on div at bounding box center [26, 135] width 43 height 24
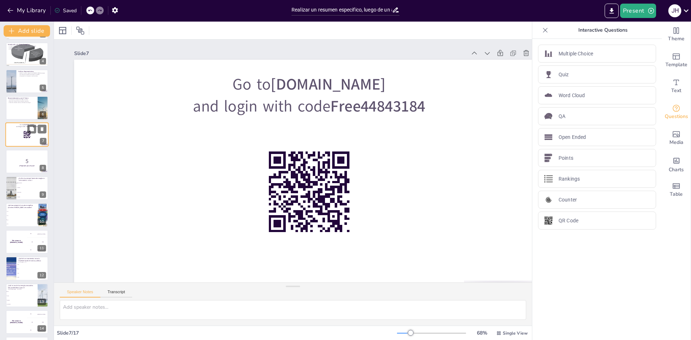
scroll to position [27, 0]
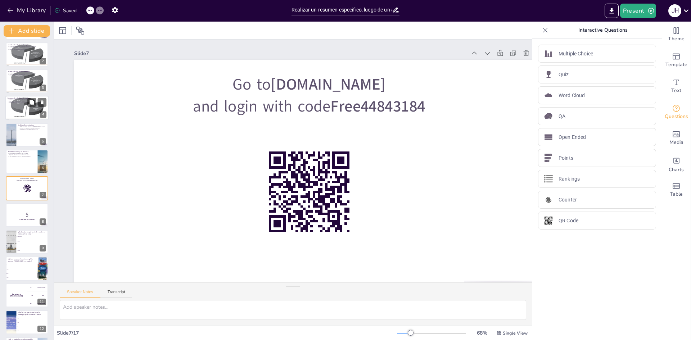
click at [21, 106] on div at bounding box center [27, 108] width 64 height 24
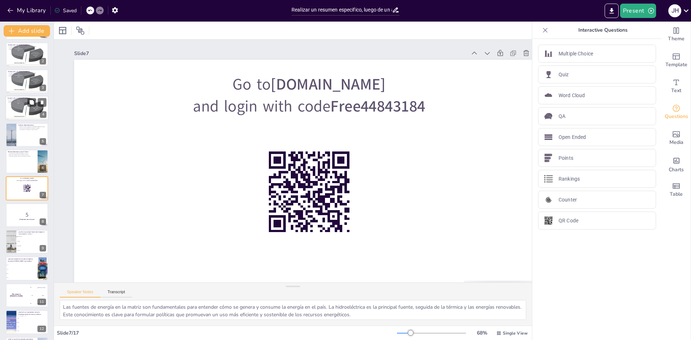
scroll to position [0, 0]
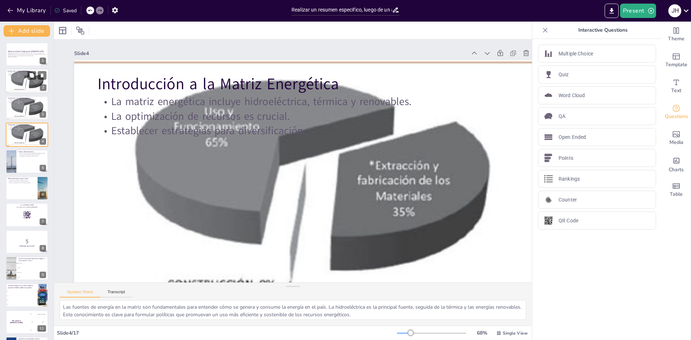
click at [23, 86] on div at bounding box center [27, 81] width 64 height 24
click at [22, 104] on div at bounding box center [27, 108] width 64 height 24
click at [21, 114] on div at bounding box center [27, 108] width 64 height 24
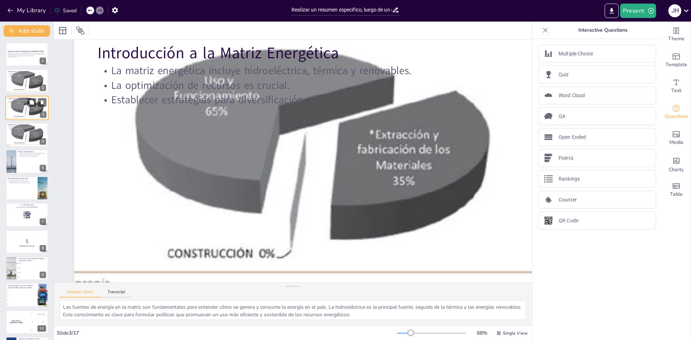
drag, startPoint x: 21, startPoint y: 114, endPoint x: 19, endPoint y: 118, distance: 4.2
drag, startPoint x: 19, startPoint y: 118, endPoint x: 285, endPoint y: 228, distance: 287.7
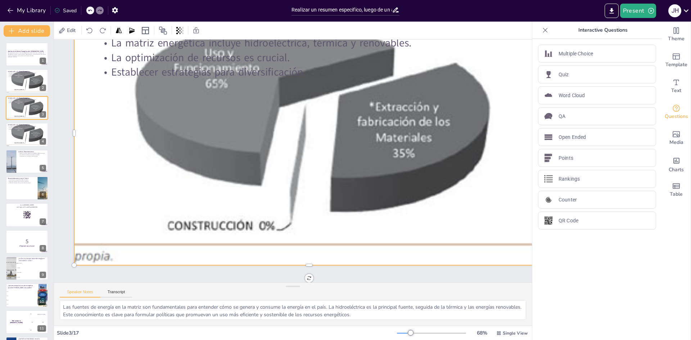
scroll to position [0, 0]
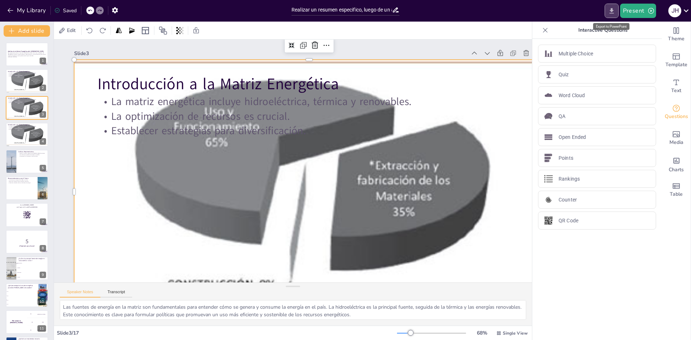
click at [610, 11] on icon "Export to PowerPoint" at bounding box center [612, 11] width 8 height 8
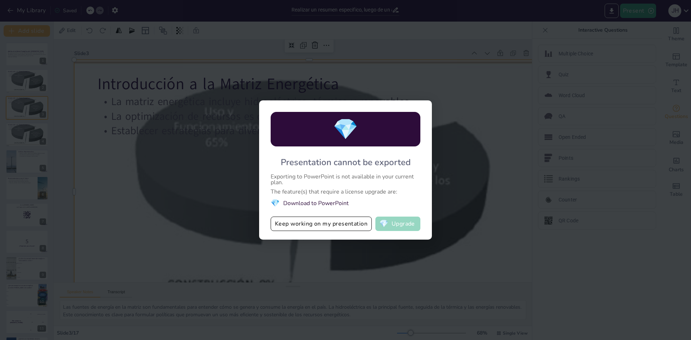
click at [391, 224] on button "💎 Upgrade" at bounding box center [397, 224] width 45 height 14
